Goal: Task Accomplishment & Management: Manage account settings

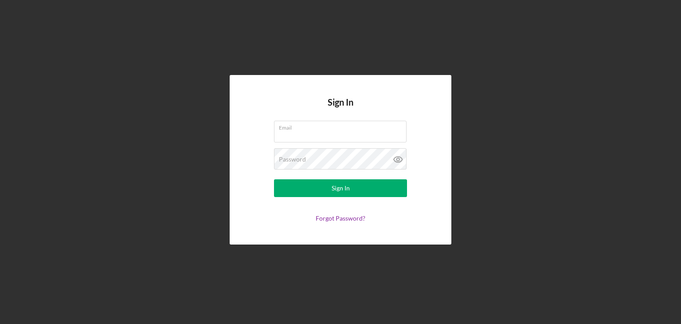
type input "[EMAIL_ADDRESS][DOMAIN_NAME]"
click at [335, 185] on div "Sign In" at bounding box center [341, 188] width 18 height 18
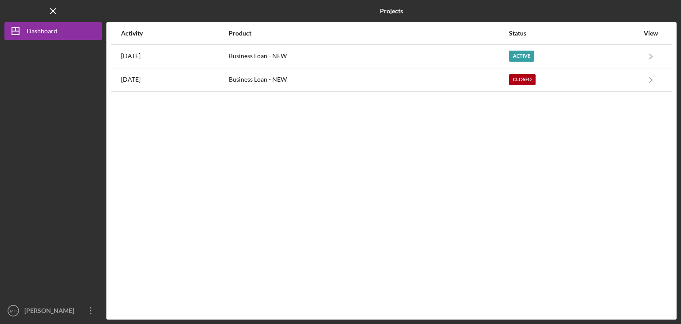
click at [650, 54] on polyline "button" at bounding box center [651, 56] width 3 height 5
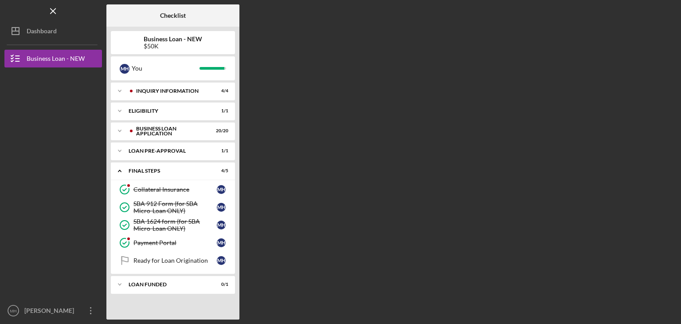
click at [11, 307] on icon "MH" at bounding box center [13, 310] width 18 height 22
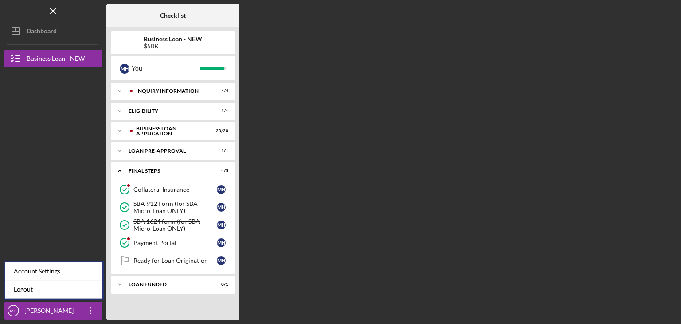
click at [18, 287] on link "Logout" at bounding box center [54, 289] width 98 height 18
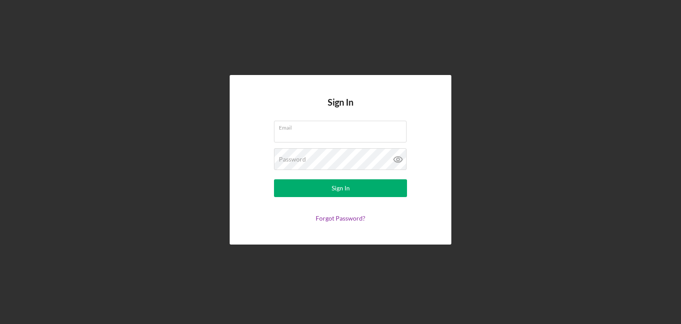
type input "[EMAIL_ADDRESS][DOMAIN_NAME]"
